Goal: Task Accomplishment & Management: Complete application form

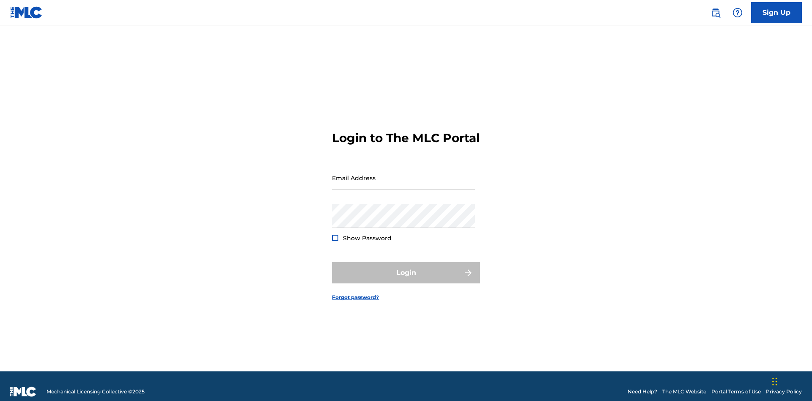
scroll to position [11, 0]
click at [403, 174] on input "Email Address" at bounding box center [403, 178] width 143 height 24
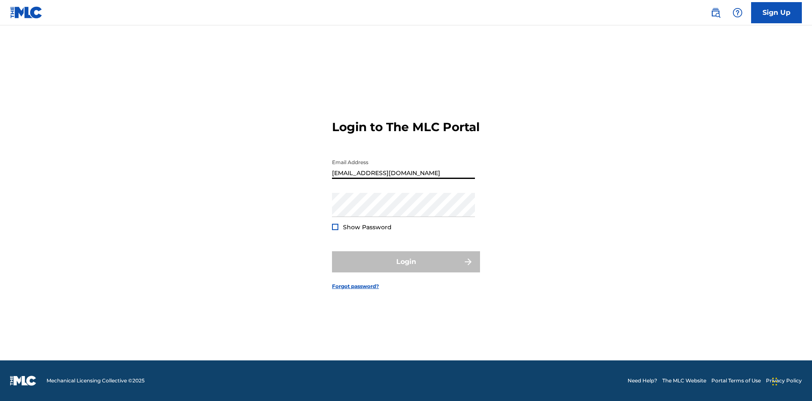
type input "Duke.McTesterson@gmail.com"
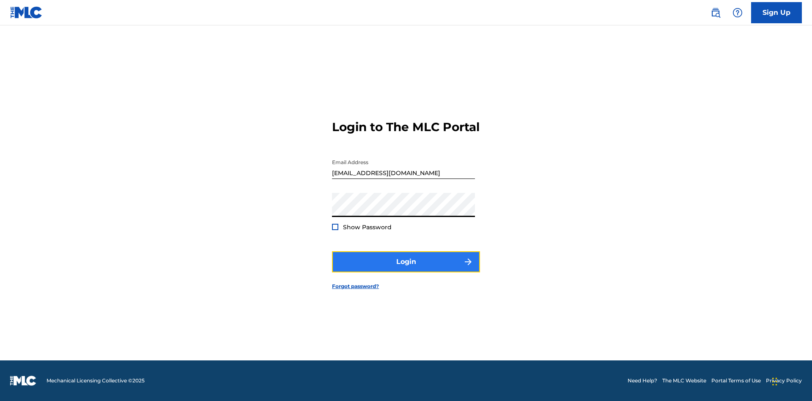
click at [406, 269] on button "Login" at bounding box center [406, 261] width 148 height 21
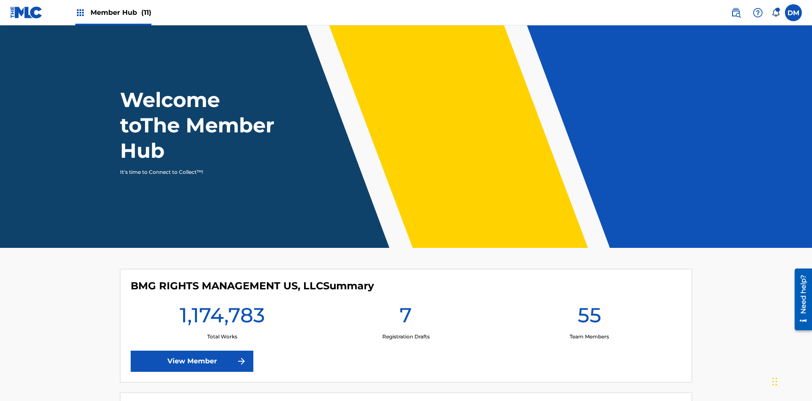
click at [113, 12] on span "Member Hub (11)" at bounding box center [120, 13] width 61 height 10
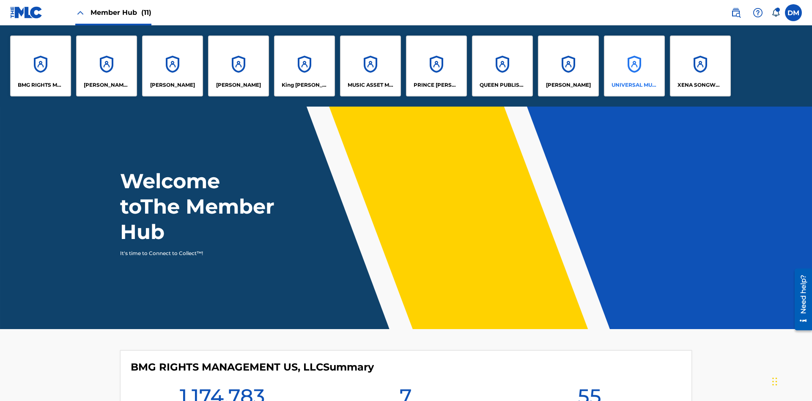
click at [634, 85] on p "UNIVERSAL MUSIC PUB GROUP" at bounding box center [634, 85] width 46 height 8
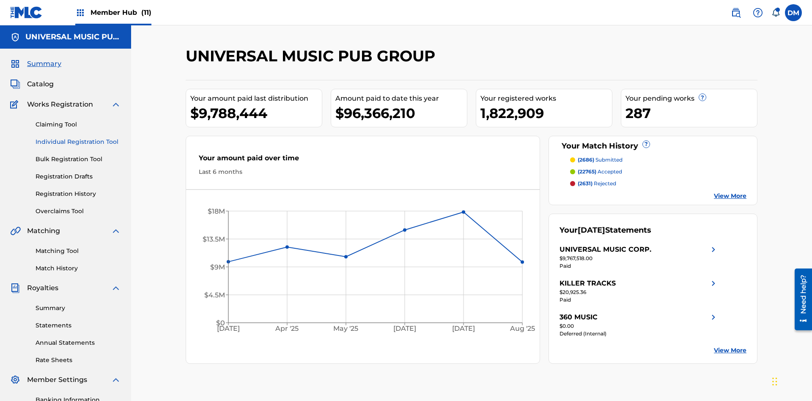
click at [78, 137] on link "Individual Registration Tool" at bounding box center [78, 141] width 85 height 9
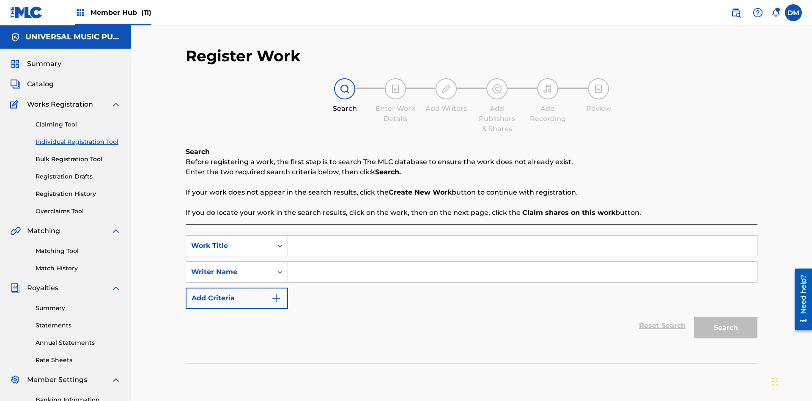
scroll to position [123, 0]
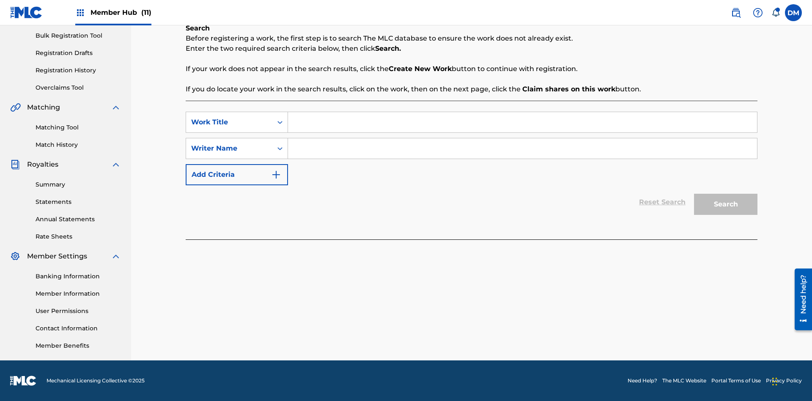
click at [522, 122] on input "Search Form" at bounding box center [522, 122] width 469 height 20
type input "Save At Recordings Page After Adding Recordings"
click at [522, 148] on input "Search Form" at bounding box center [522, 148] width 469 height 20
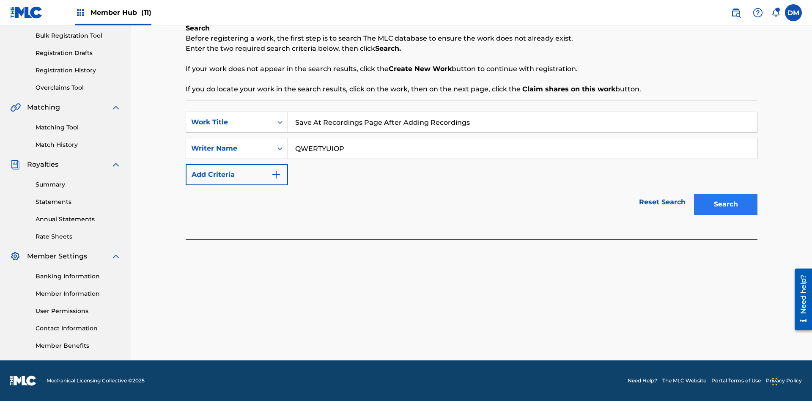
type input "QWERTYUIOP"
click at [725, 204] on button "Search" at bounding box center [725, 204] width 63 height 21
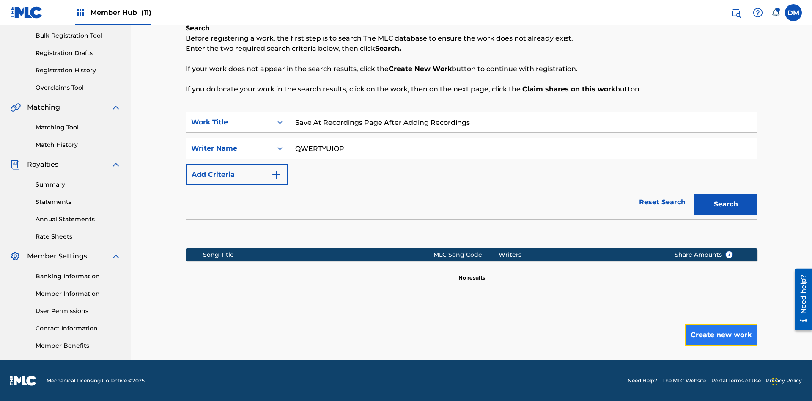
click at [721, 335] on button "Create new work" at bounding box center [720, 334] width 73 height 21
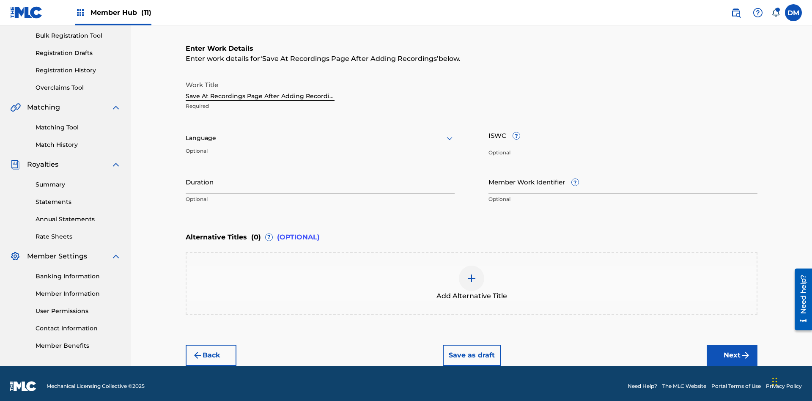
scroll to position [129, 0]
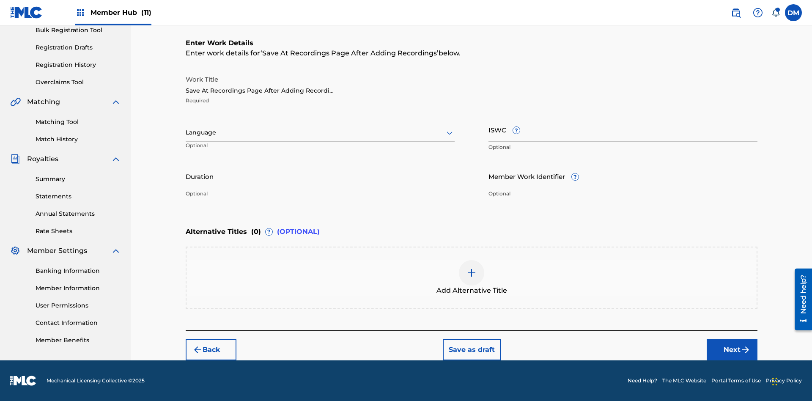
click at [320, 176] on input "Duration" at bounding box center [320, 176] width 269 height 24
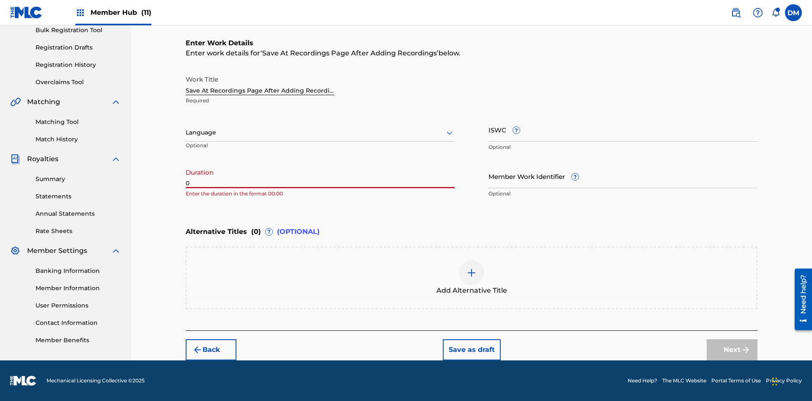
click at [320, 176] on input "0" at bounding box center [320, 176] width 269 height 24
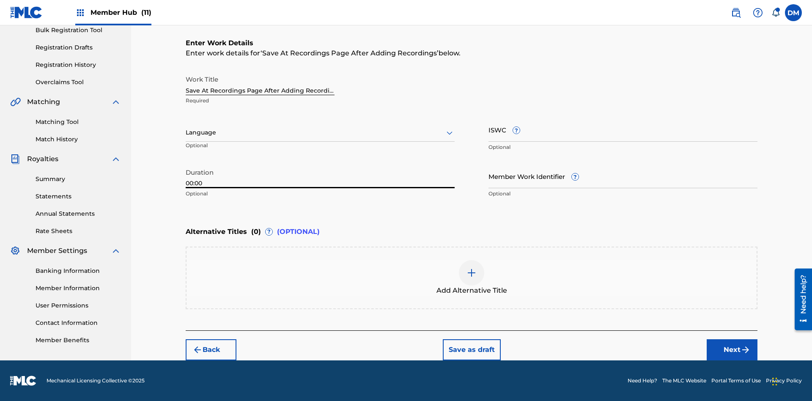
type input "00:00"
click at [449, 133] on icon at bounding box center [449, 133] width 10 height 10
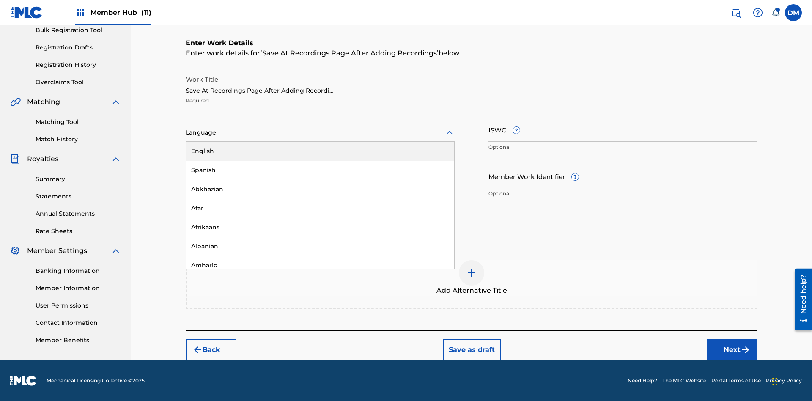
click at [320, 208] on div "Afar" at bounding box center [320, 208] width 268 height 19
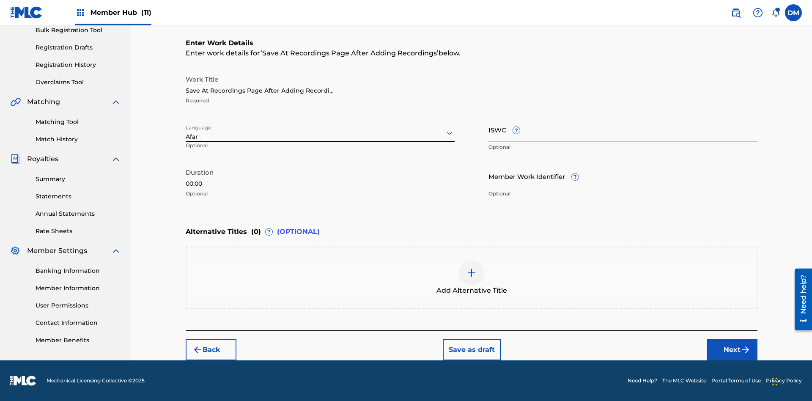
click at [623, 176] on input "Member Work Identifier ?" at bounding box center [622, 176] width 269 height 24
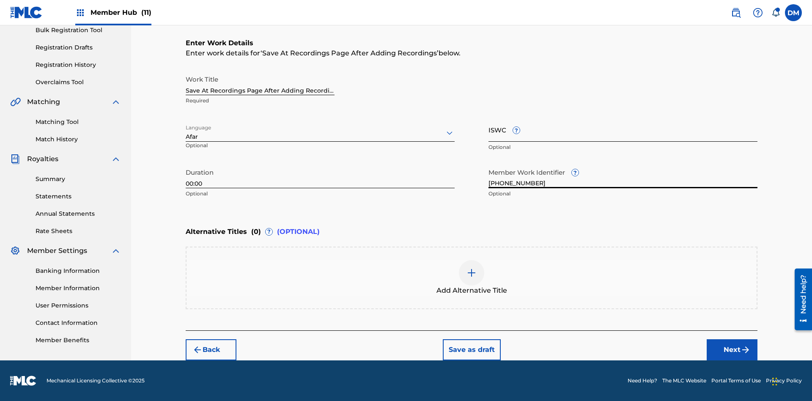
type input "2025.09.19.15"
click at [623, 129] on input "ISWC ?" at bounding box center [622, 130] width 269 height 24
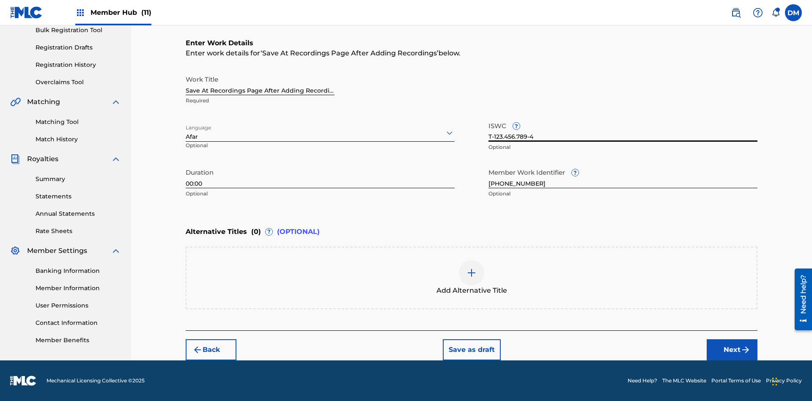
scroll to position [0, 0]
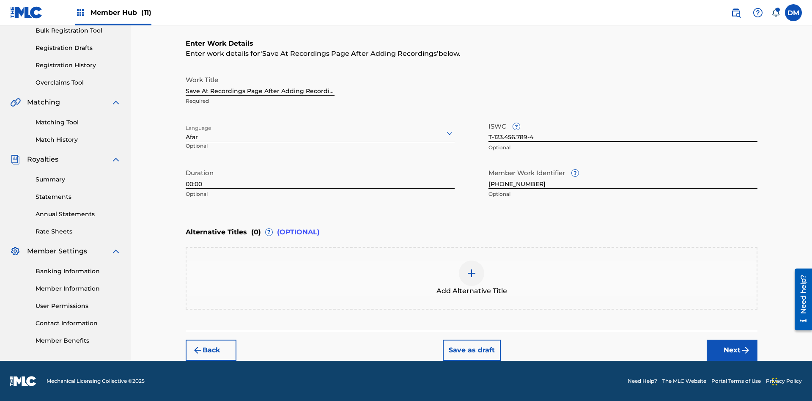
type input "T-123.456.789-4"
click at [471, 277] on img at bounding box center [471, 273] width 10 height 10
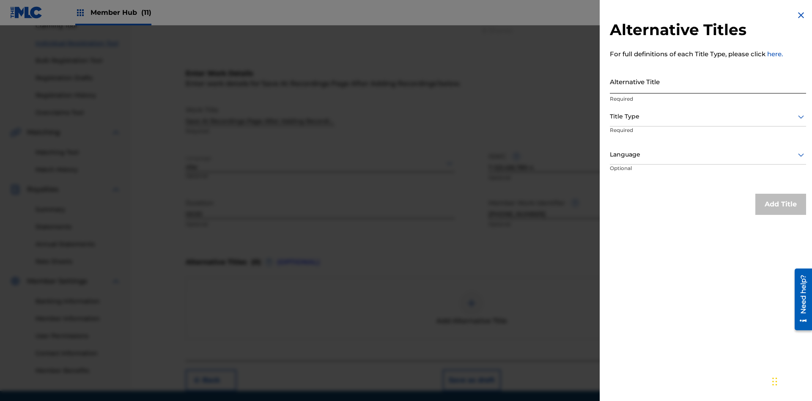
click at [708, 81] on input "Alternative Title" at bounding box center [708, 81] width 196 height 24
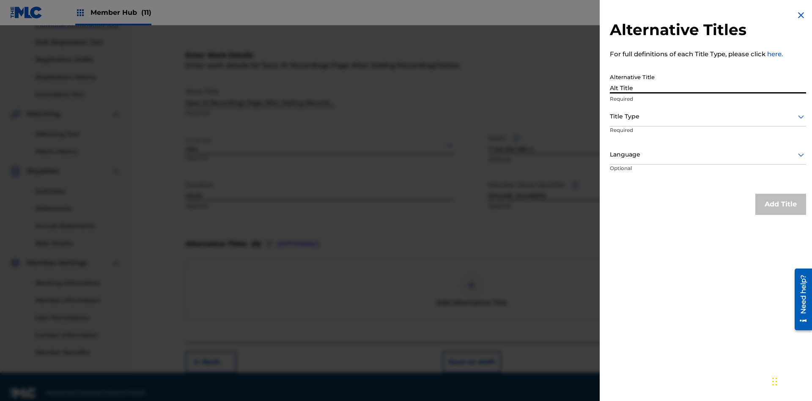
type input "Alt Title"
click at [708, 116] on div at bounding box center [708, 116] width 196 height 11
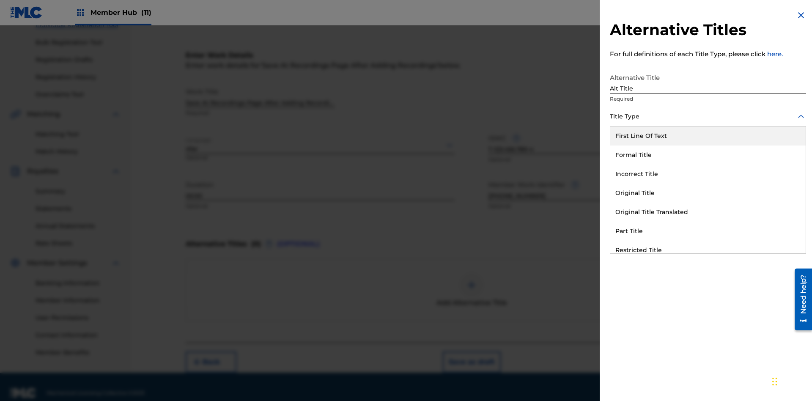
scroll to position [129, 0]
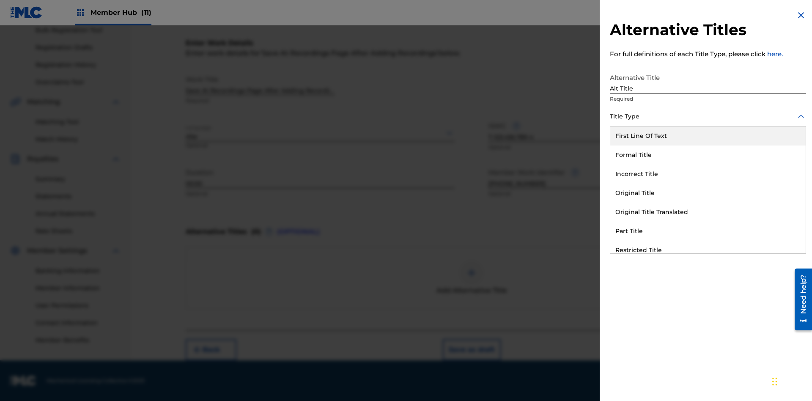
click at [708, 193] on div "Original Title" at bounding box center [707, 192] width 195 height 19
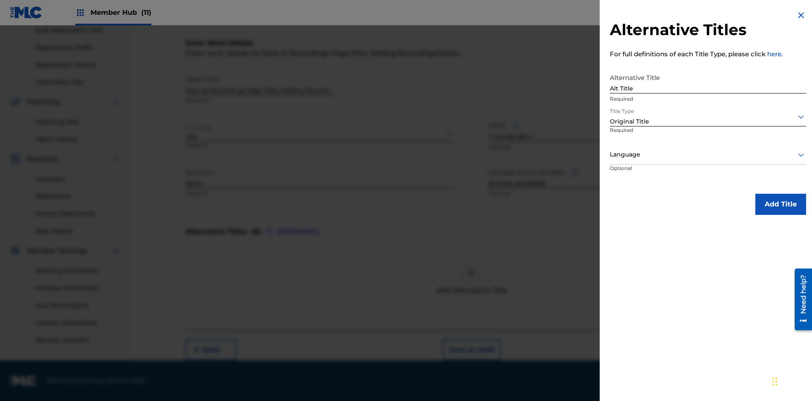
click at [708, 154] on div at bounding box center [708, 154] width 196 height 11
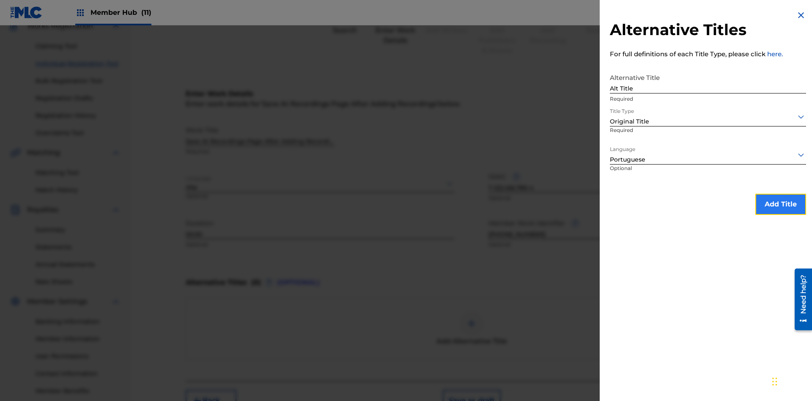
click at [780, 204] on button "Add Title" at bounding box center [780, 204] width 51 height 21
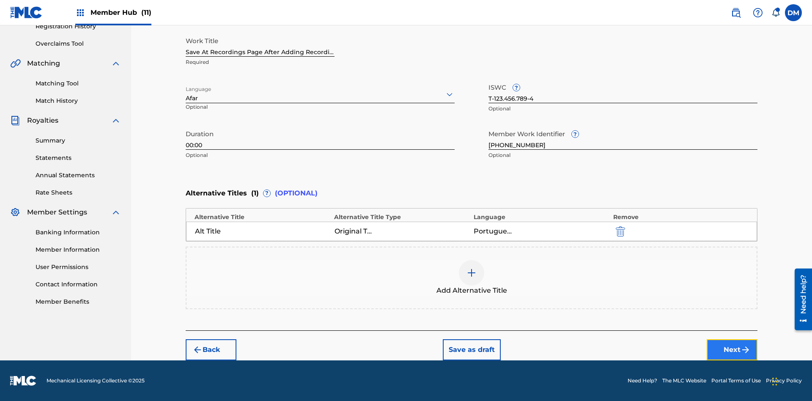
click at [732, 350] on button "Next" at bounding box center [731, 349] width 51 height 21
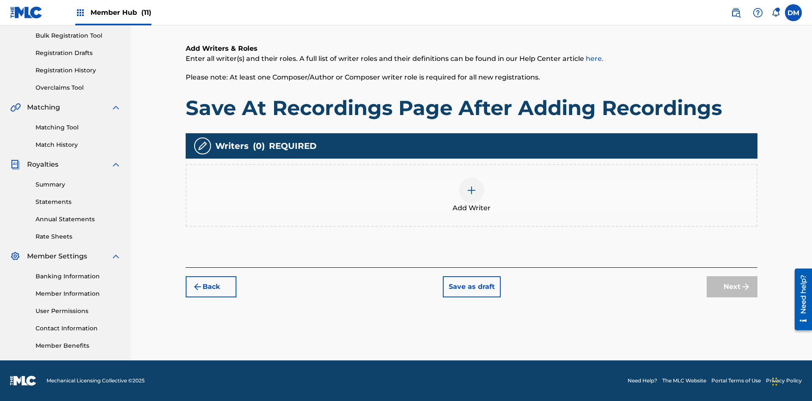
scroll to position [123, 0]
click at [471, 195] on img at bounding box center [471, 190] width 10 height 10
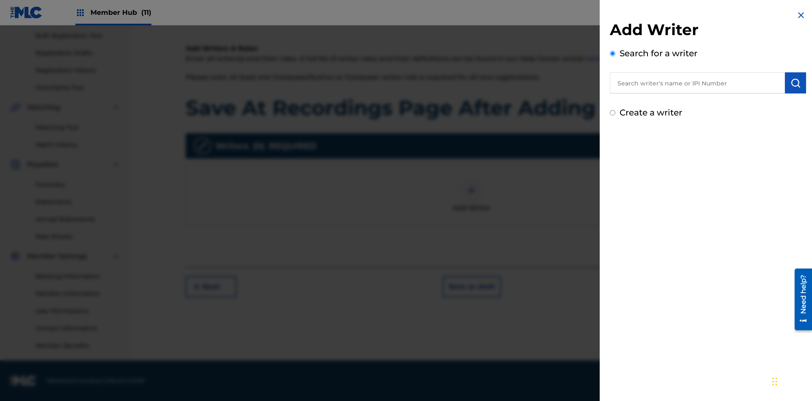
click at [697, 83] on input "text" at bounding box center [697, 82] width 175 height 21
type input "MARK STEVEN BERKOWITZ"
click at [795, 83] on img "submit" at bounding box center [795, 83] width 10 height 10
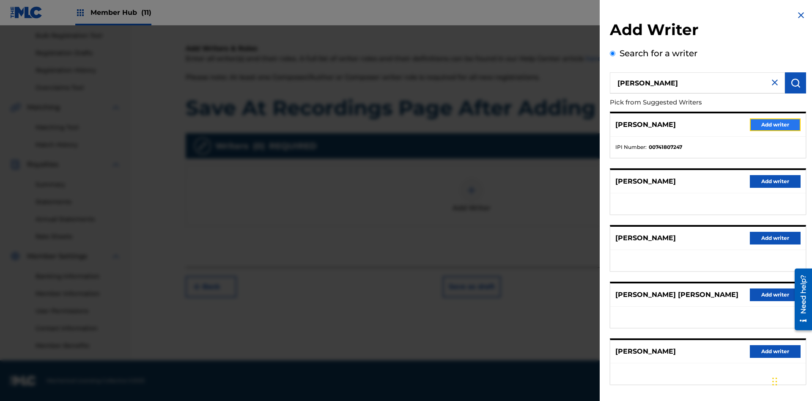
click at [775, 124] on button "Add writer" at bounding box center [774, 124] width 51 height 13
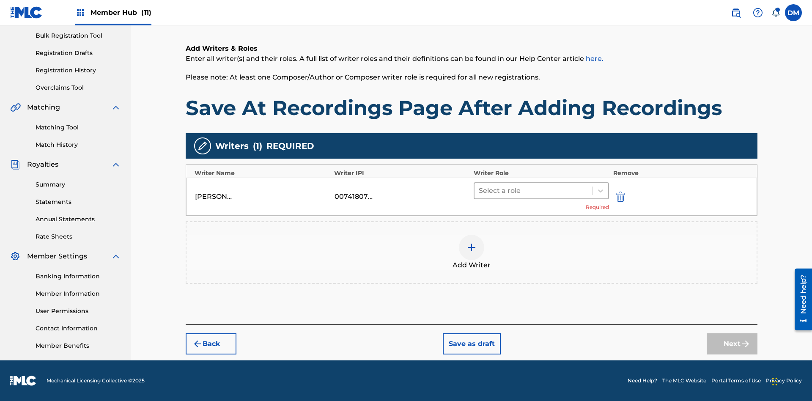
click at [479, 190] on input "text" at bounding box center [479, 191] width 2 height 10
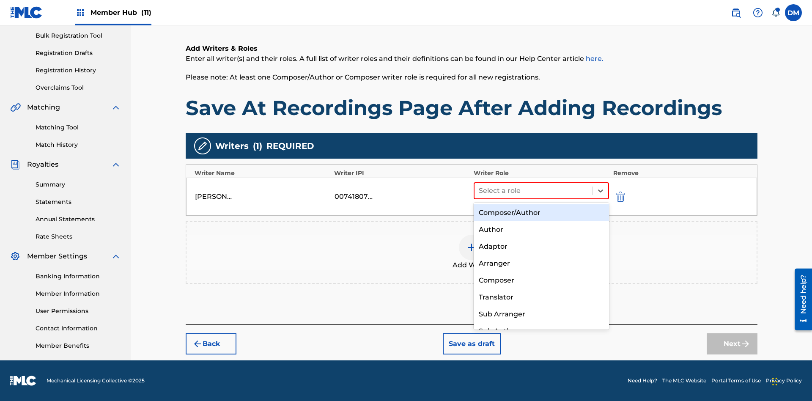
click at [541, 280] on div "Composer" at bounding box center [540, 280] width 135 height 17
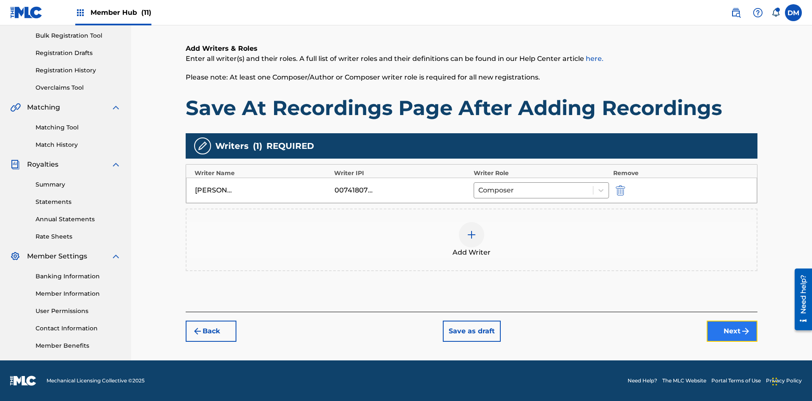
click at [732, 331] on button "Next" at bounding box center [731, 330] width 51 height 21
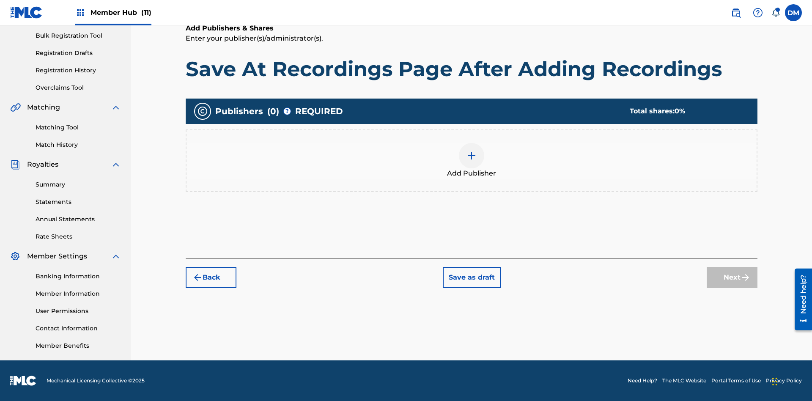
click at [471, 155] on img at bounding box center [471, 155] width 10 height 10
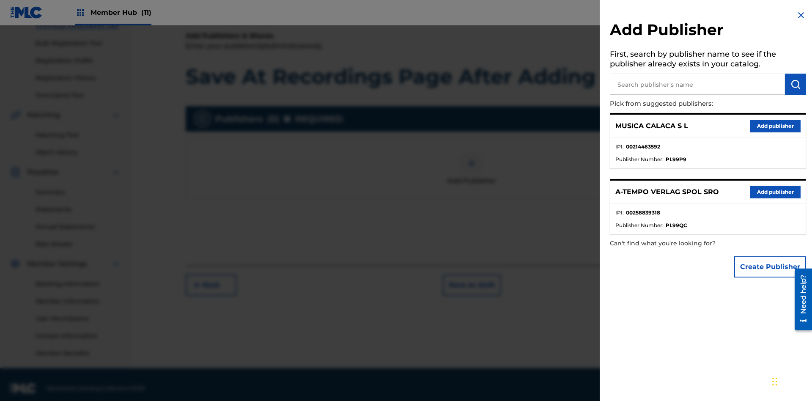
click at [697, 84] on input "text" at bounding box center [697, 84] width 175 height 21
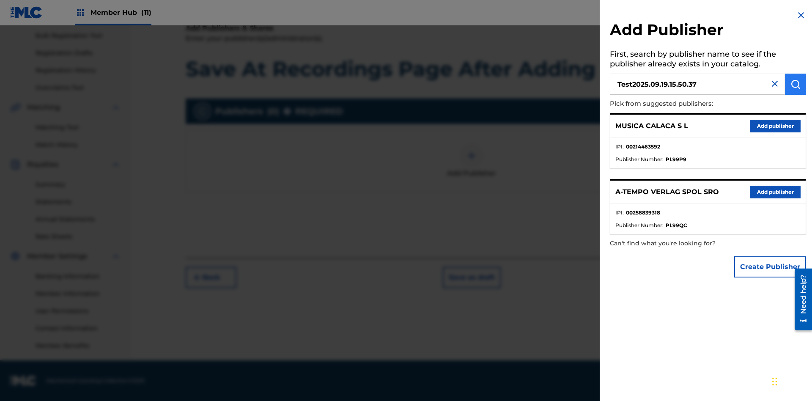
type input "Test2025.09.19.15.50.37"
click at [795, 84] on img "submit" at bounding box center [795, 84] width 10 height 10
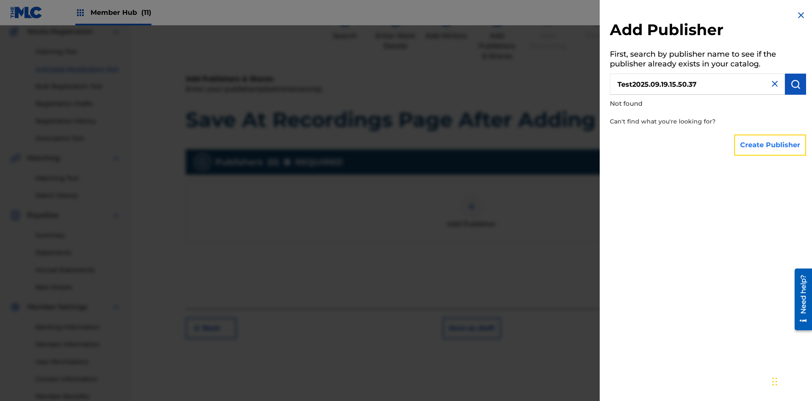
click at [770, 145] on button "Create Publisher" at bounding box center [770, 144] width 72 height 21
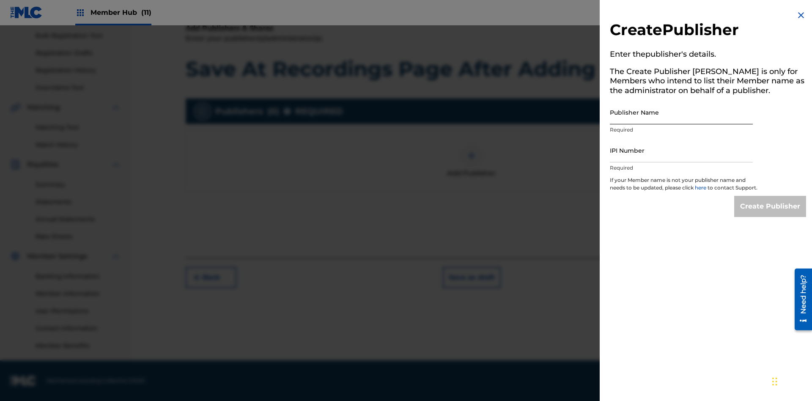
click at [681, 112] on input "Publisher Name" at bounding box center [681, 112] width 143 height 24
type input "Test2025.09.19.15.50.41"
click at [681, 150] on input "IPI Number" at bounding box center [681, 150] width 143 height 24
type input "00595839777"
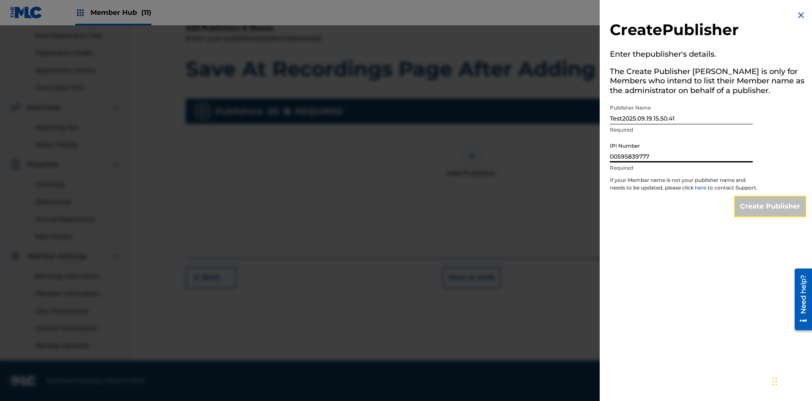
click at [770, 214] on input "Create Publisher" at bounding box center [770, 206] width 72 height 21
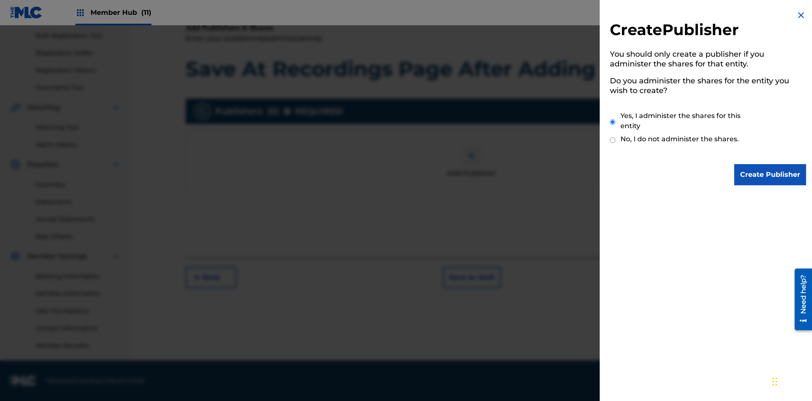
click at [612, 122] on input "Yes, I administer the shares for this entity" at bounding box center [612, 122] width 5 height 18
click at [770, 175] on input "Create Publisher" at bounding box center [770, 174] width 72 height 21
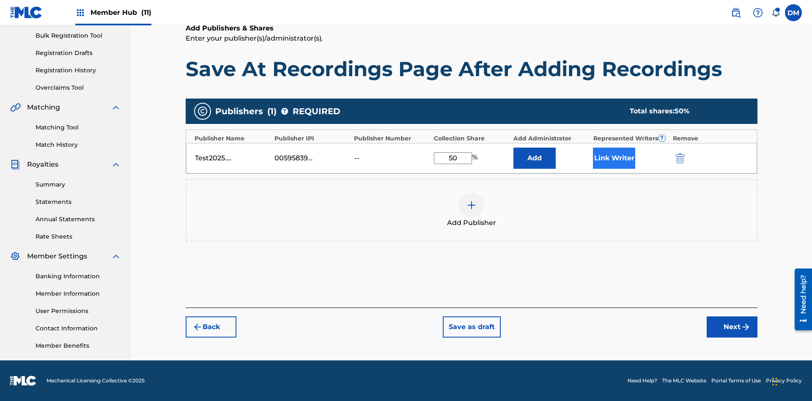
type input "50"
click at [614, 158] on button "Link Writer" at bounding box center [614, 158] width 42 height 21
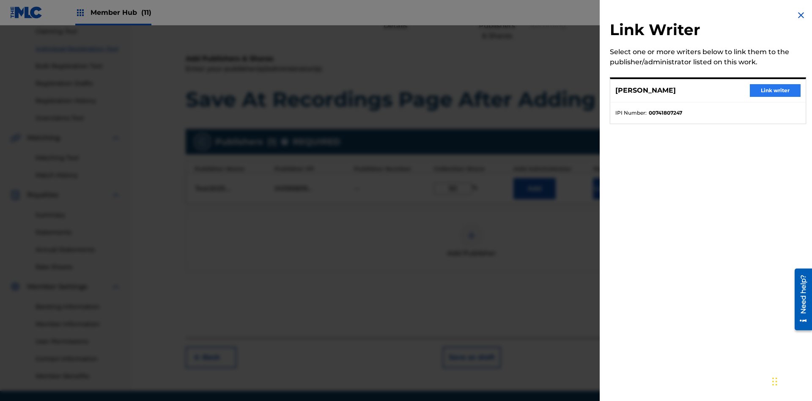
click at [775, 90] on button "Link writer" at bounding box center [774, 90] width 51 height 13
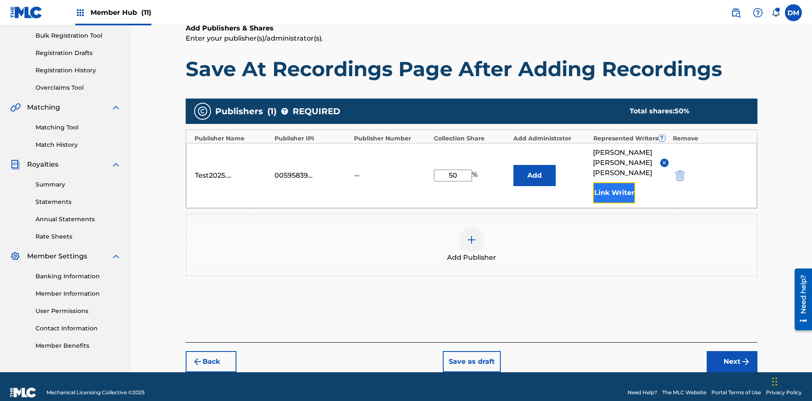
click at [614, 182] on button "Link Writer" at bounding box center [614, 192] width 42 height 21
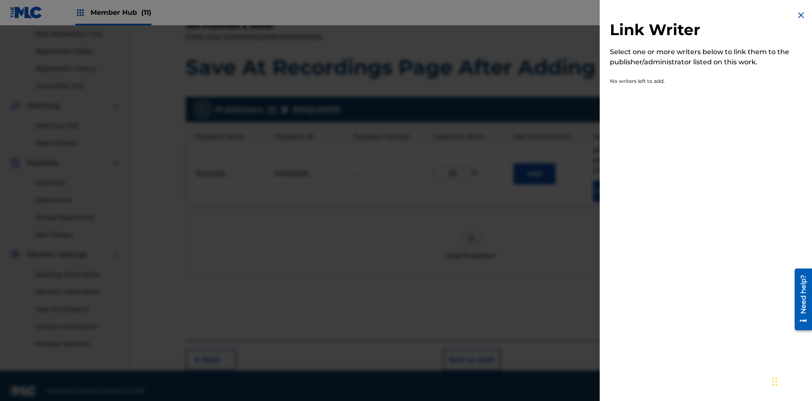
click at [801, 15] on img at bounding box center [801, 15] width 10 height 10
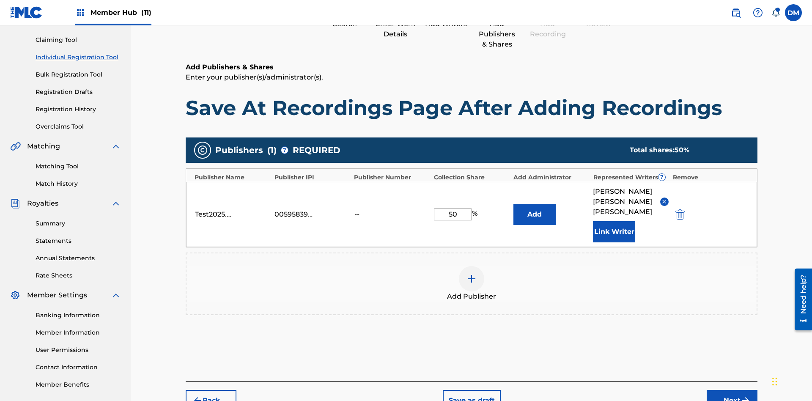
scroll to position [125, 0]
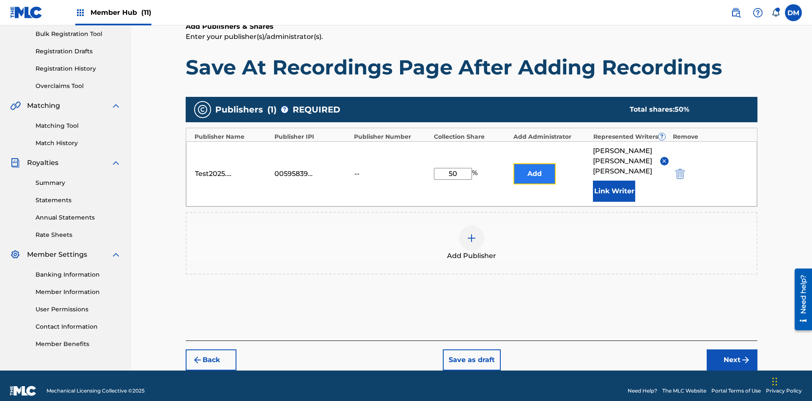
click at [534, 168] on button "Add" at bounding box center [534, 173] width 42 height 21
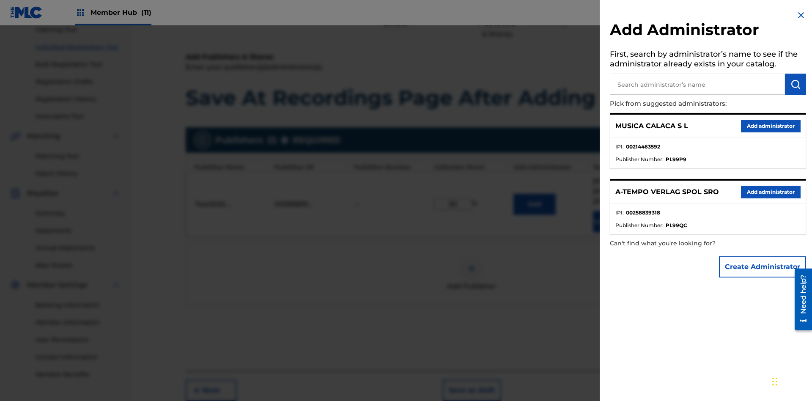
click at [697, 84] on input "text" at bounding box center [697, 84] width 175 height 21
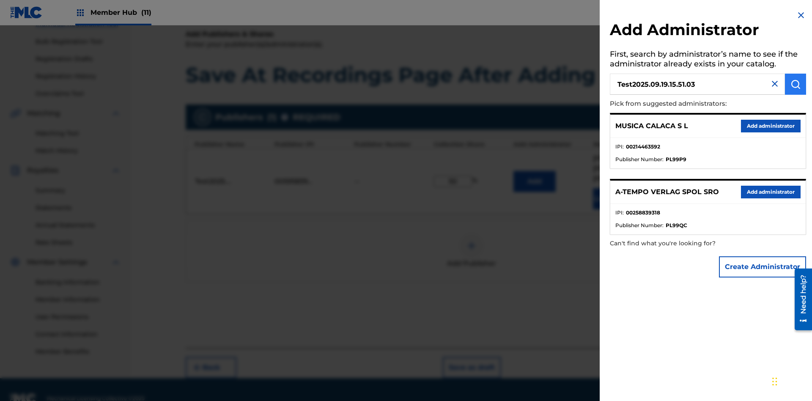
type input "Test2025.09.19.15.51.03"
click at [795, 84] on img "submit" at bounding box center [795, 84] width 10 height 10
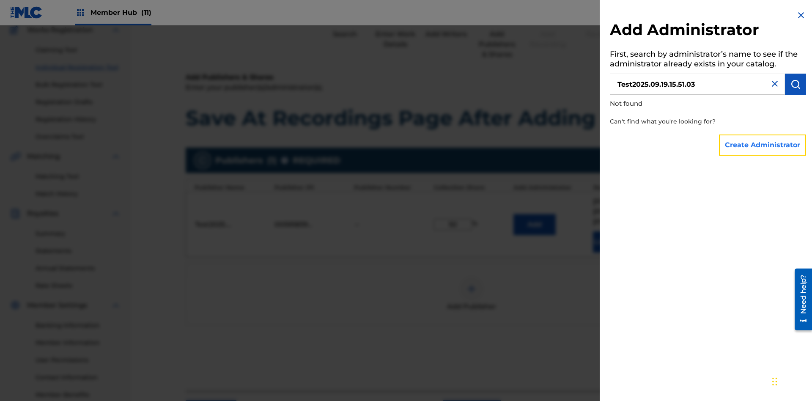
click at [763, 145] on button "Create Administrator" at bounding box center [762, 144] width 87 height 21
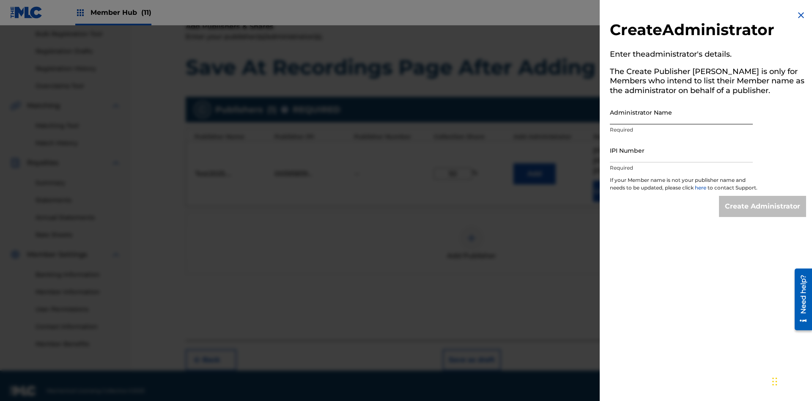
click at [681, 112] on input "Administrator Name" at bounding box center [681, 112] width 143 height 24
type input "Test2025.09.19.15.51.08"
click at [681, 150] on input "IPI Number" at bounding box center [681, 150] width 143 height 24
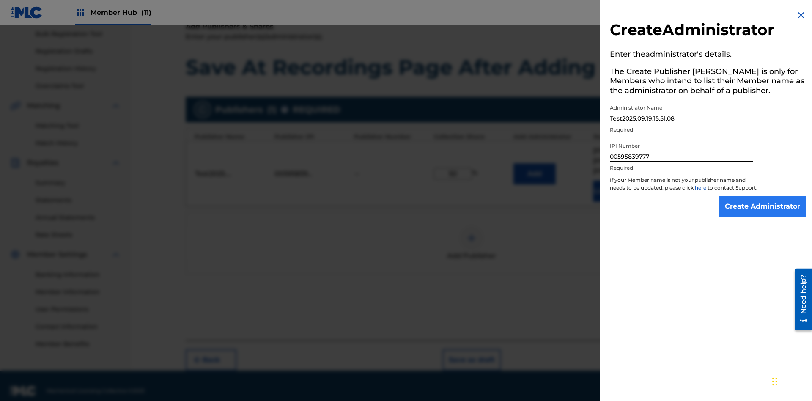
type input "00595839777"
click at [763, 214] on input "Create Administrator" at bounding box center [762, 206] width 87 height 21
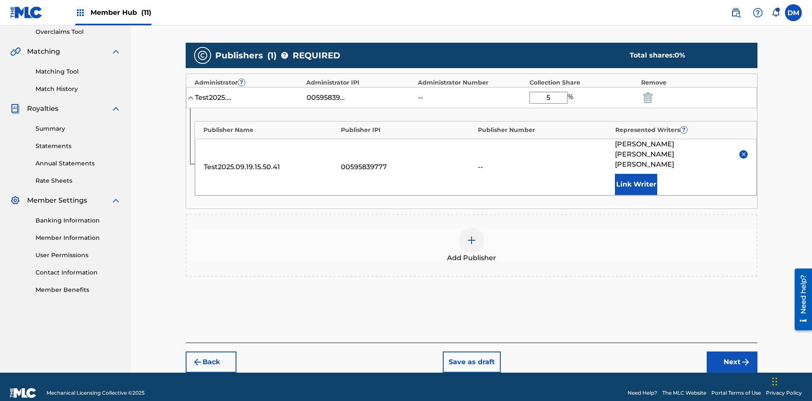
type input "50"
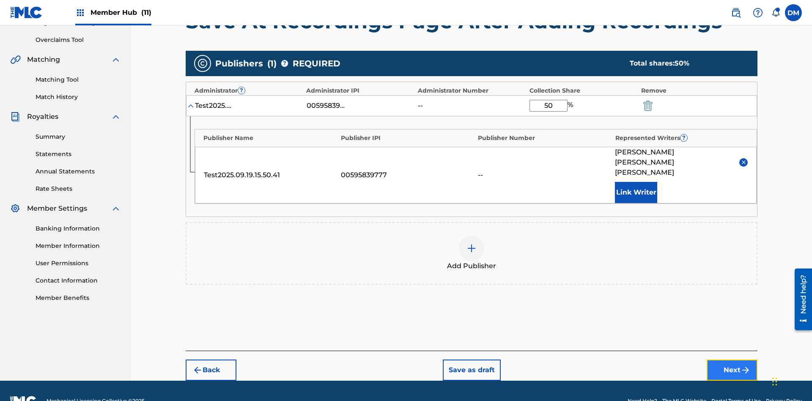
click at [732, 359] on button "Next" at bounding box center [731, 369] width 51 height 21
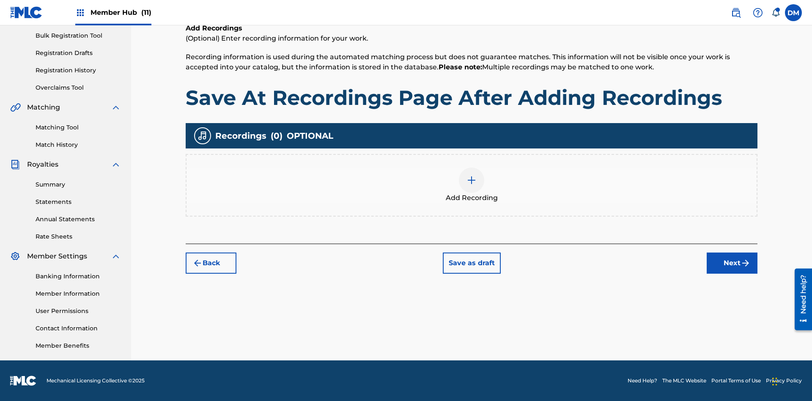
click at [471, 185] on img at bounding box center [471, 180] width 10 height 10
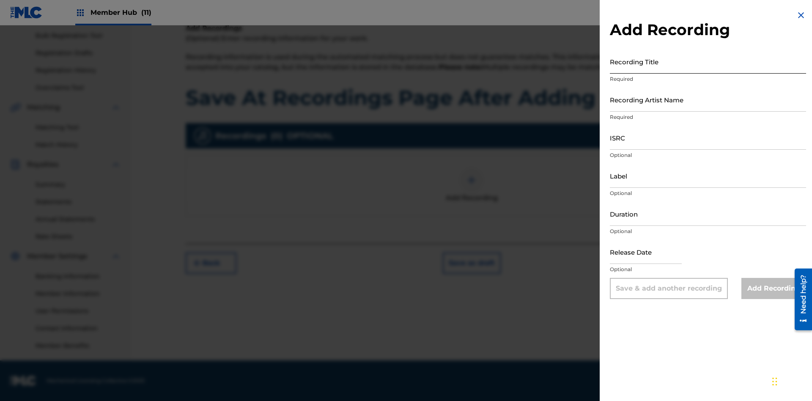
click at [708, 61] on input "Recording Title" at bounding box center [708, 61] width 196 height 24
type input "Best Song Ever"
click at [708, 99] on input "Recording Artist Name" at bounding box center [708, 99] width 196 height 24
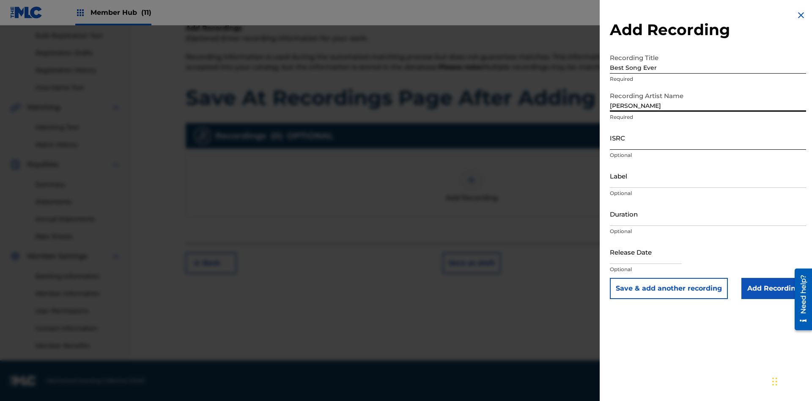
type input "Joe Lewis"
click at [708, 137] on input "ISRC" at bounding box center [708, 138] width 196 height 24
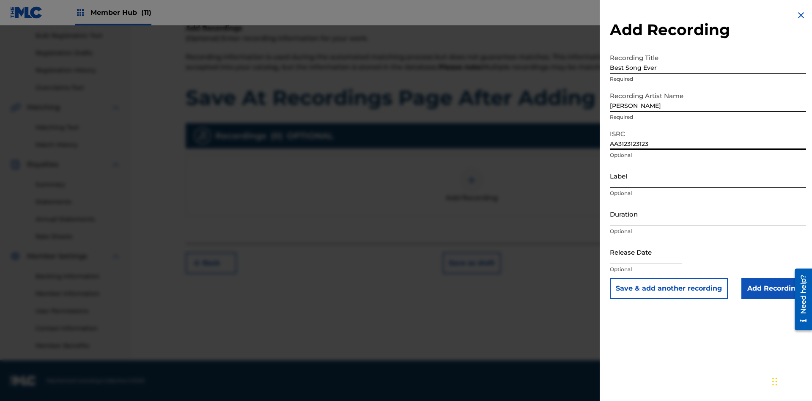
type input "AA3123123123"
click at [708, 175] on input "Label" at bounding box center [708, 176] width 196 height 24
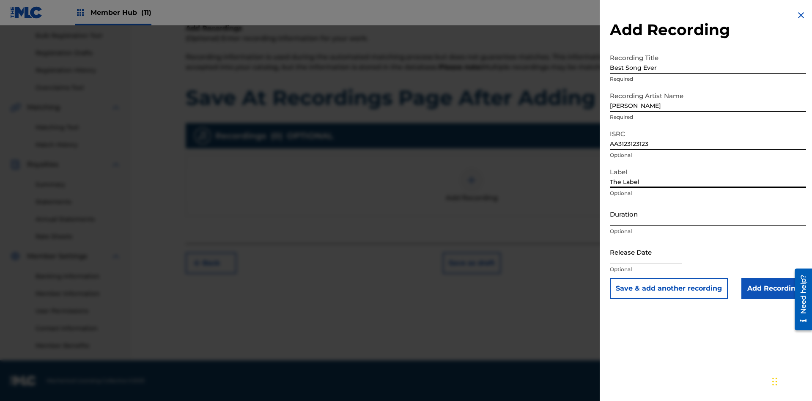
type input "The Label"
click at [708, 213] on input "Duration" at bounding box center [708, 214] width 196 height 24
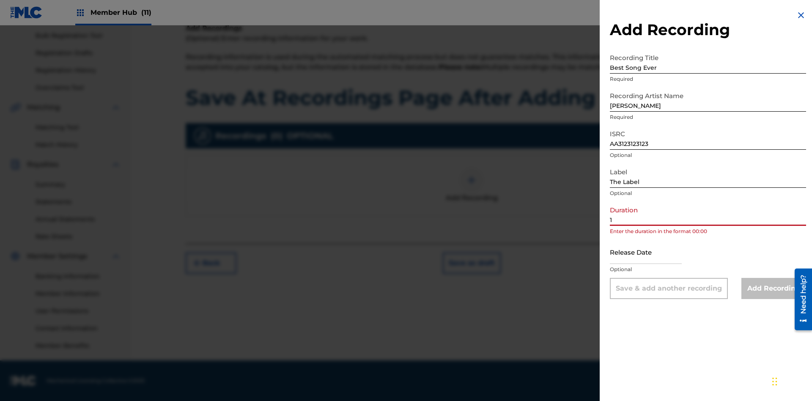
click at [708, 213] on input "1" at bounding box center [708, 214] width 196 height 24
type input "12:25"
click at [652, 252] on input "text" at bounding box center [646, 252] width 72 height 24
select select "8"
select select "2025"
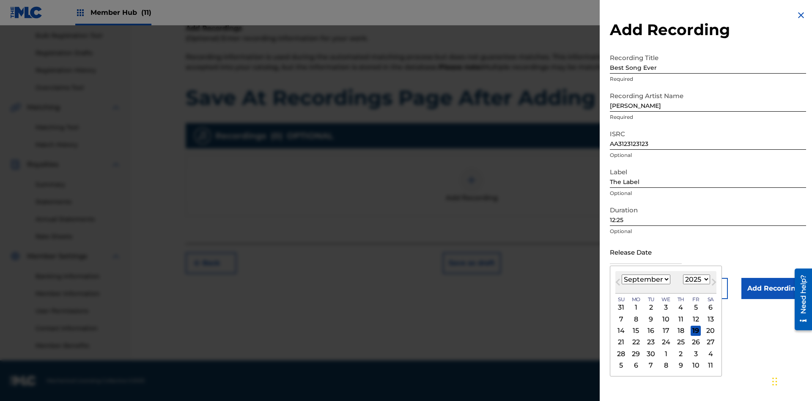
click at [645, 279] on select "January February March April May June July August September October November De…" at bounding box center [645, 279] width 49 height 10
select select "3"
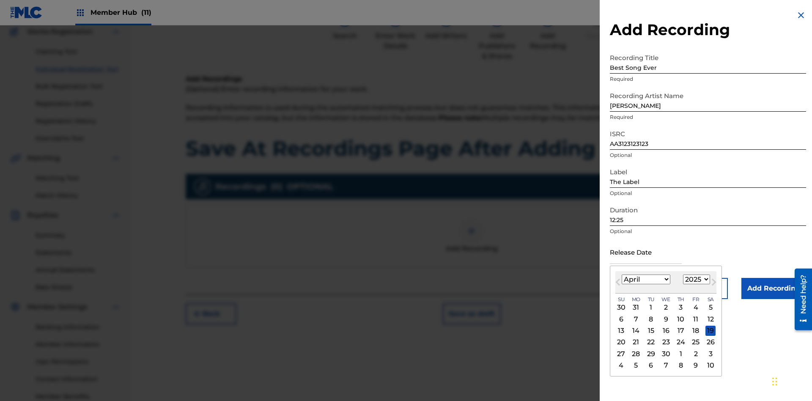
click at [695, 279] on select "1900 1901 1902 1903 1904 1905 1906 1907 1908 1909 1910 1911 1912 1913 1914 1915…" at bounding box center [696, 279] width 27 height 10
select select "2021"
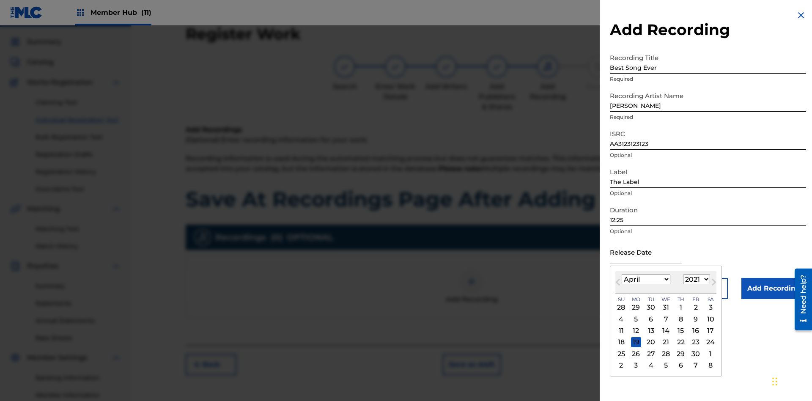
click at [695, 279] on select "1900 1901 1902 1903 1904 1905 1906 1907 1908 1909 1910 1911 1912 1913 1914 1915…" at bounding box center [696, 279] width 27 height 10
click at [679, 307] on div "1" at bounding box center [680, 307] width 10 height 10
type input "April 1 2021"
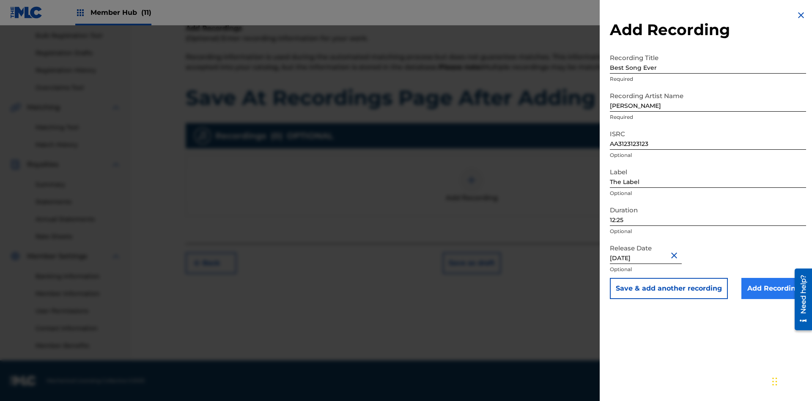
click at [773, 288] on input "Add Recording" at bounding box center [773, 288] width 65 height 21
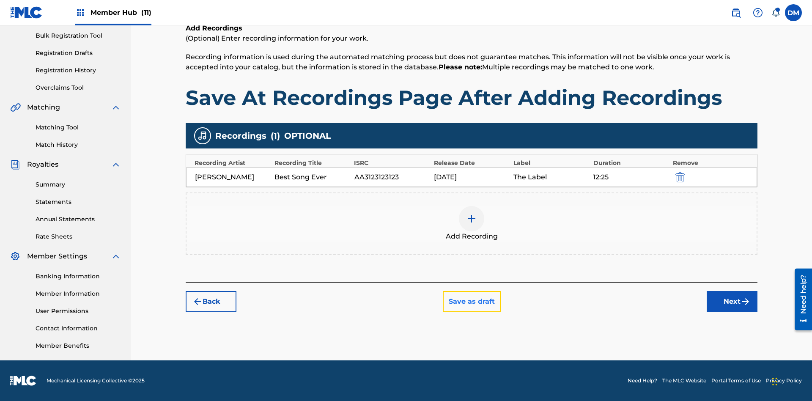
click at [471, 301] on button "Save as draft" at bounding box center [472, 301] width 58 height 21
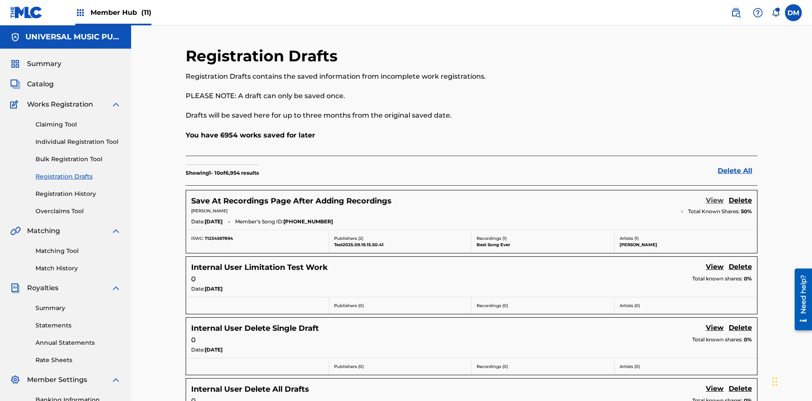
click at [714, 195] on link "View" at bounding box center [714, 200] width 18 height 11
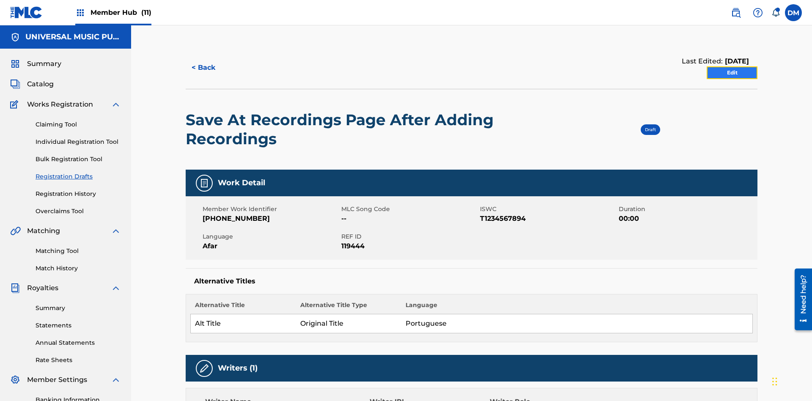
click at [732, 66] on link "Edit" at bounding box center [731, 72] width 51 height 13
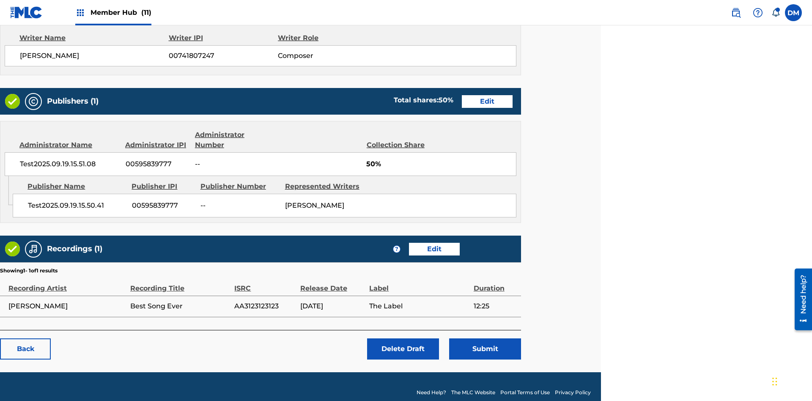
scroll to position [353, 211]
